Goal: Task Accomplishment & Management: Use online tool/utility

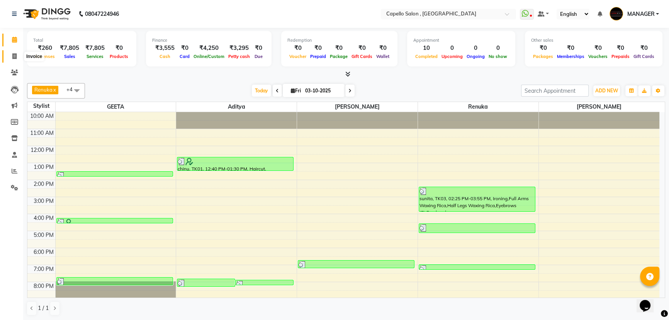
click at [8, 59] on span at bounding box center [15, 56] width 14 height 9
select select "831"
select select "service"
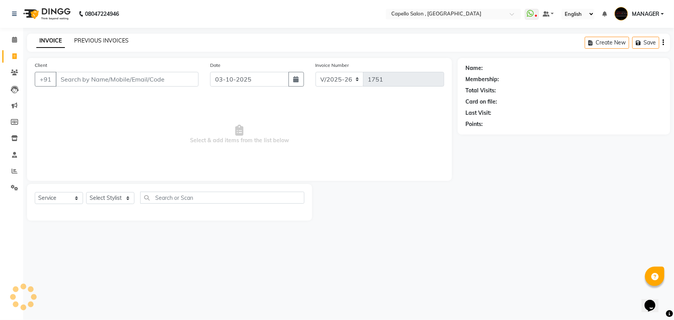
click at [99, 41] on link "PREVIOUS INVOICES" at bounding box center [101, 40] width 55 height 7
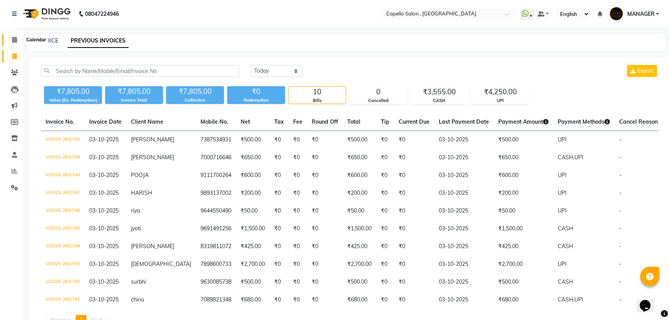
click at [19, 42] on span at bounding box center [15, 40] width 14 height 9
